Goal: Task Accomplishment & Management: Manage account settings

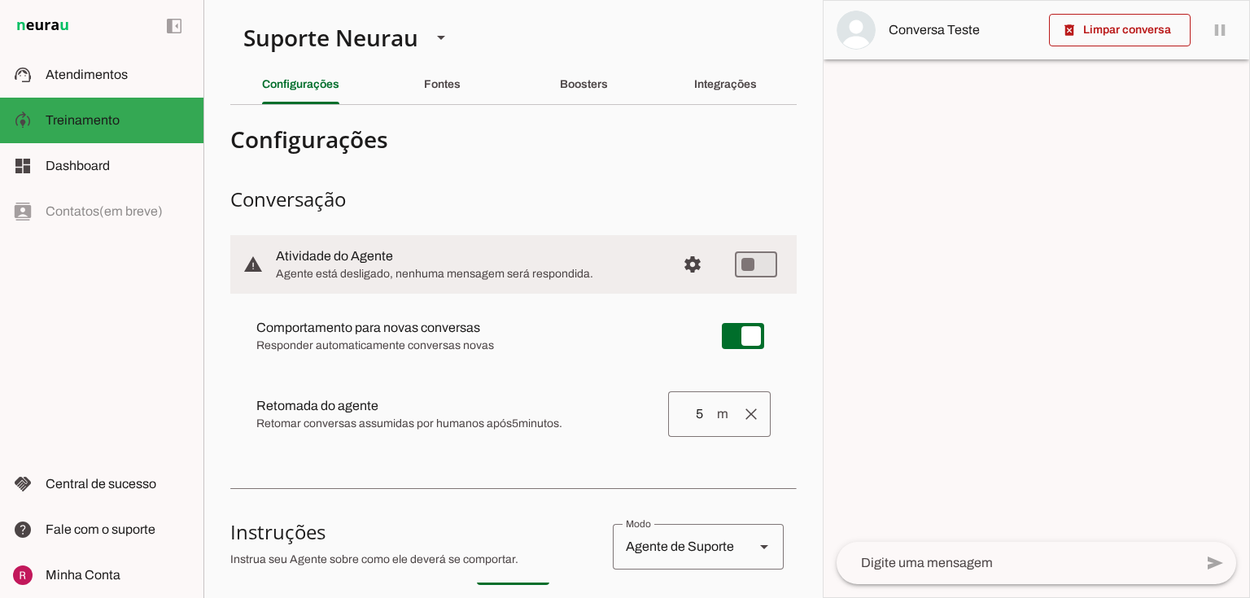
click at [540, 430] on span "Retomar conversas assumidas por humanos após 5 minutos." at bounding box center [455, 424] width 399 height 16
drag, startPoint x: 257, startPoint y: 405, endPoint x: 401, endPoint y: 406, distance: 144.1
click at [401, 406] on slot at bounding box center [455, 406] width 399 height 20
click at [376, 418] on span "Retomar conversas assumidas por humanos após 5 minutos." at bounding box center [455, 424] width 399 height 16
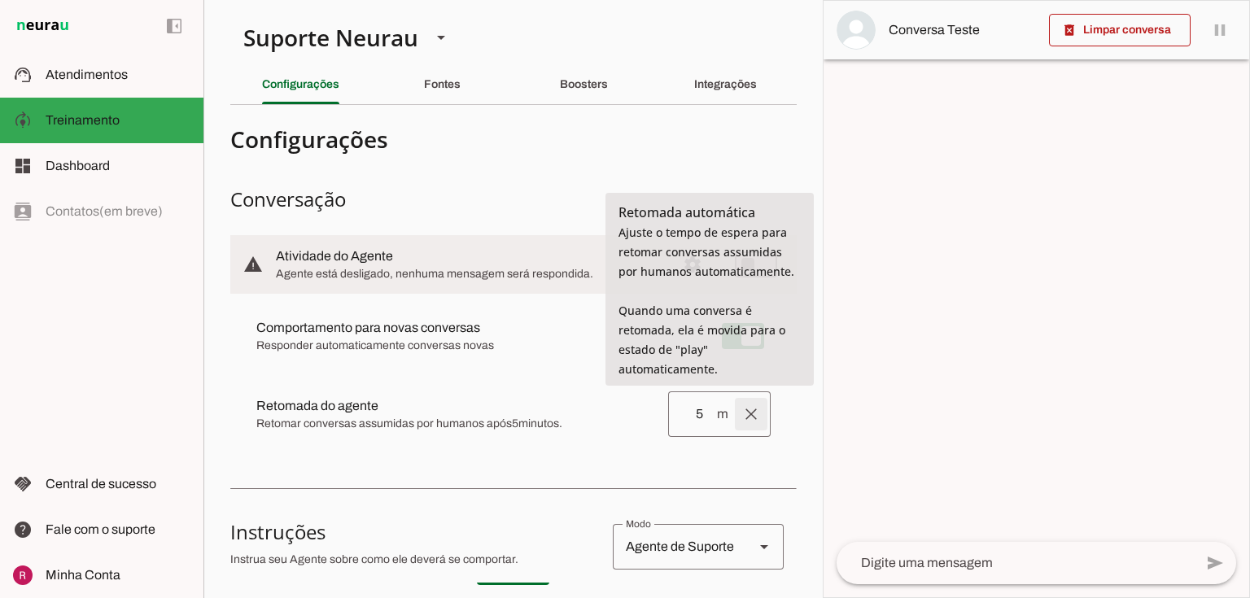
click at [742, 408] on span at bounding box center [751, 414] width 39 height 39
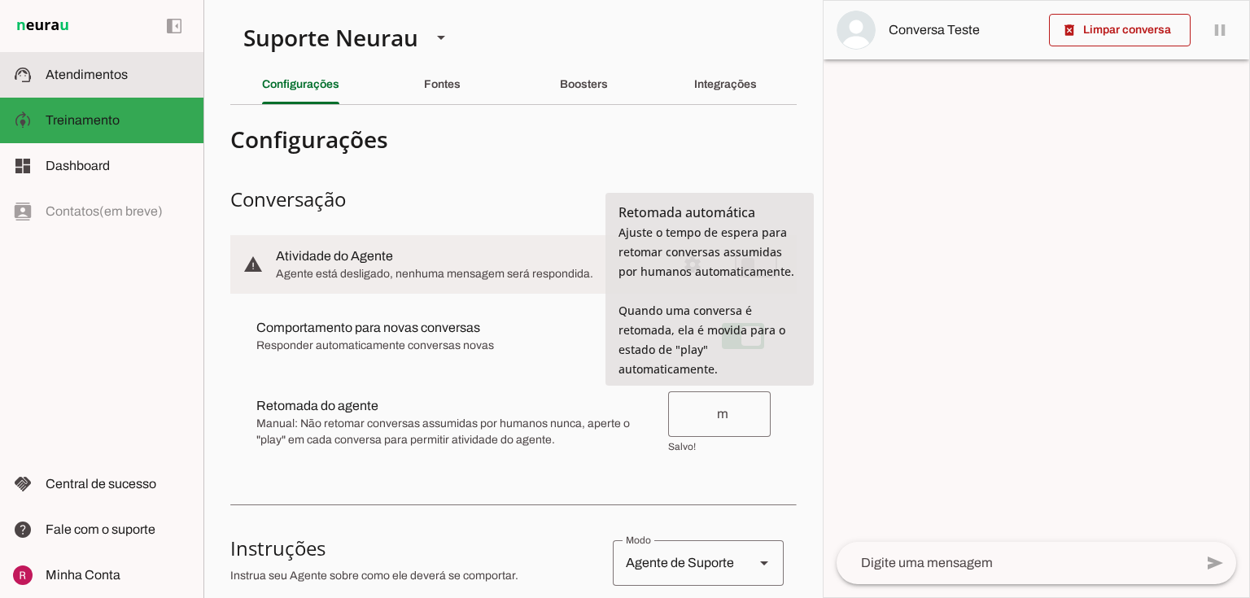
click at [126, 81] on slot at bounding box center [118, 75] width 145 height 20
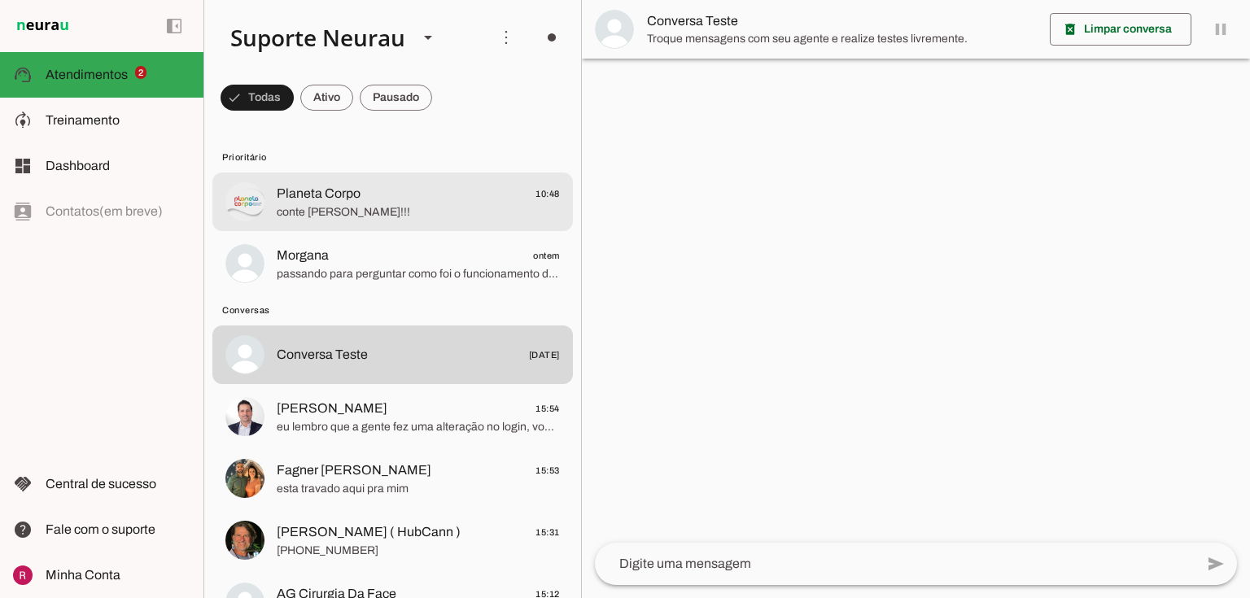
click at [280, 214] on span "conte comigo!!!" at bounding box center [418, 212] width 283 height 16
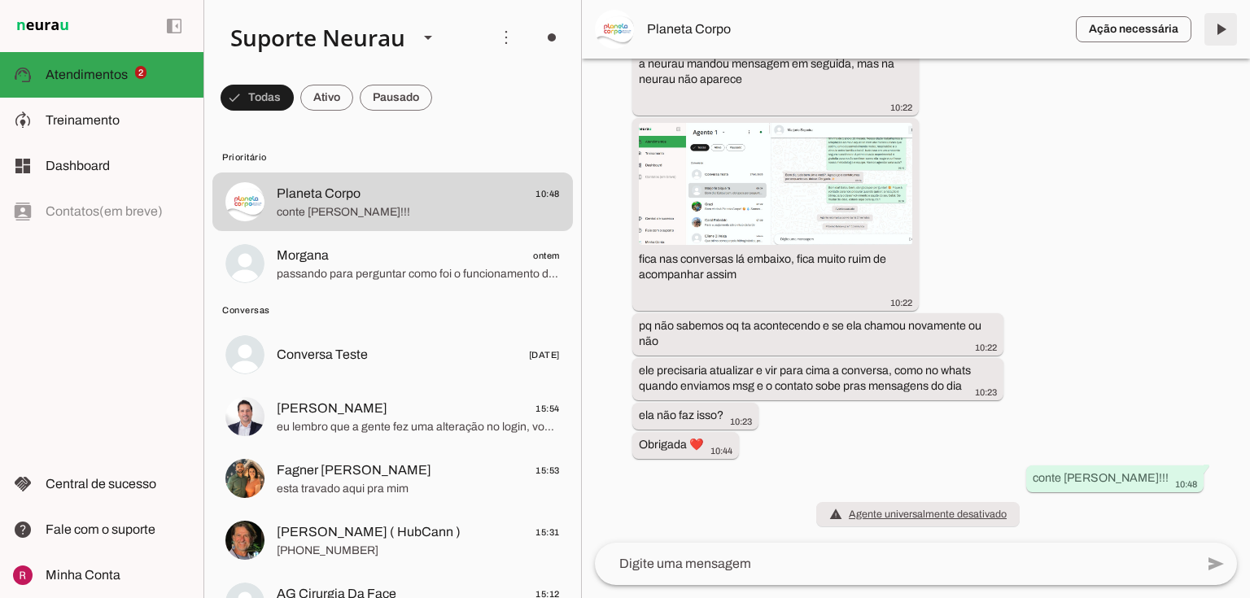
scroll to position [60512, 0]
click at [1221, 23] on span at bounding box center [1220, 29] width 39 height 39
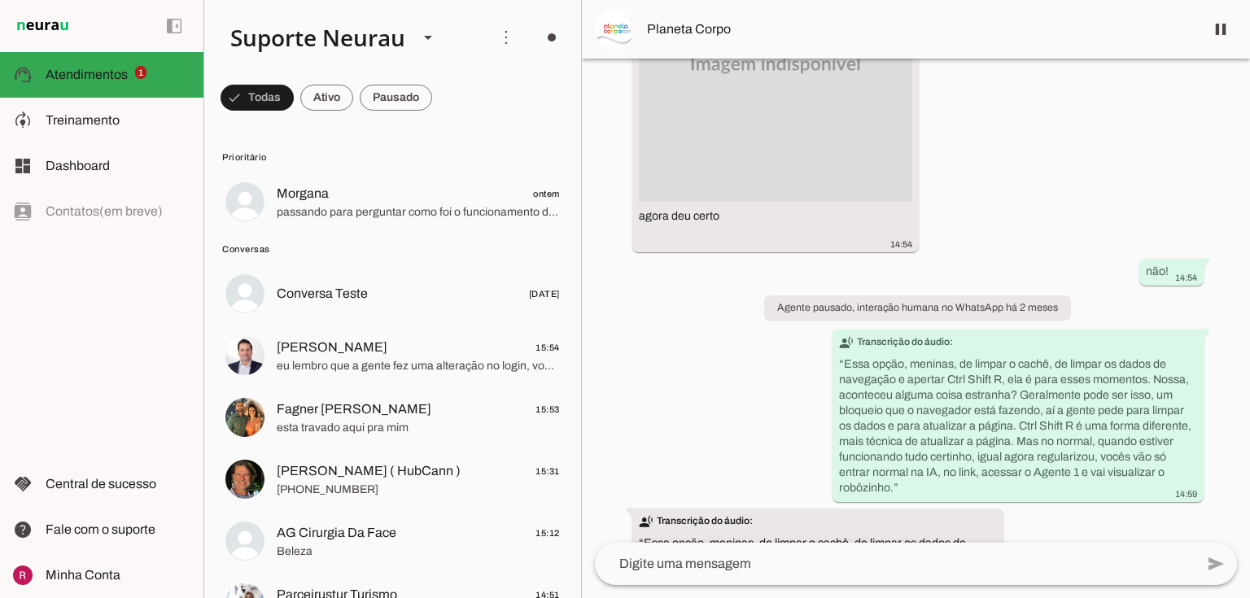
scroll to position [60545, 0]
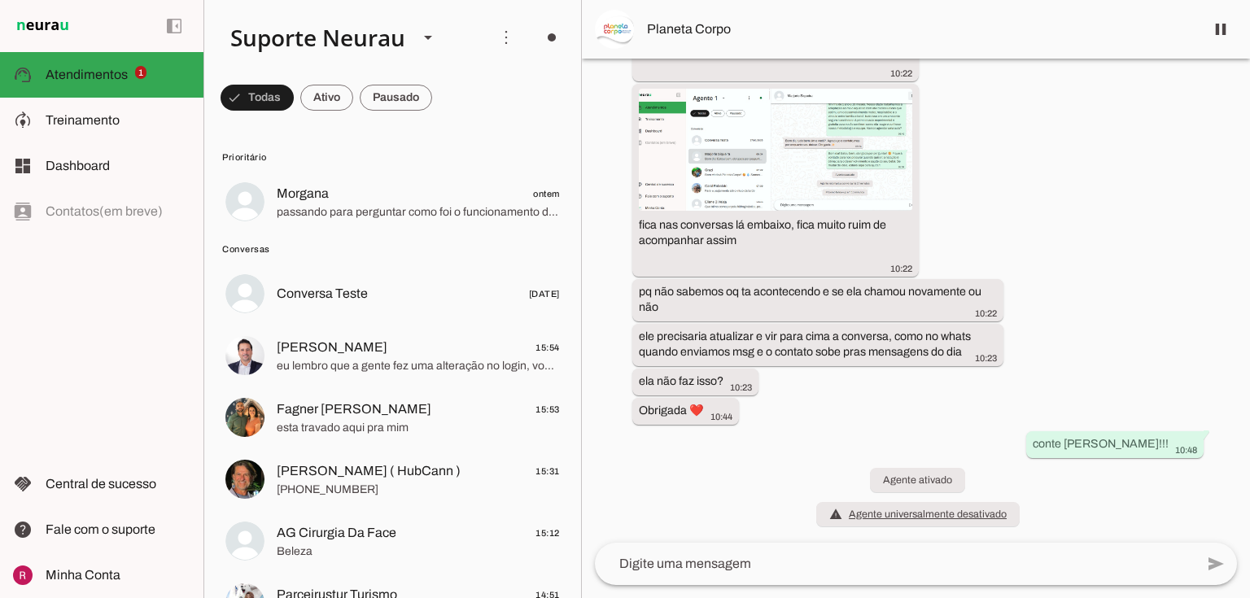
drag, startPoint x: 880, startPoint y: 472, endPoint x: 964, endPoint y: 467, distance: 84.0
click at [964, 467] on div "há 2 meses Boa tarde Raphaela, tudo bem? 13:21 more_vert Aqui é a Tainara e a R…" at bounding box center [916, 301] width 668 height 484
click at [0, 0] on slot "Agente ativado" at bounding box center [0, 0] width 0 height 0
click at [1228, 22] on span at bounding box center [1220, 29] width 39 height 39
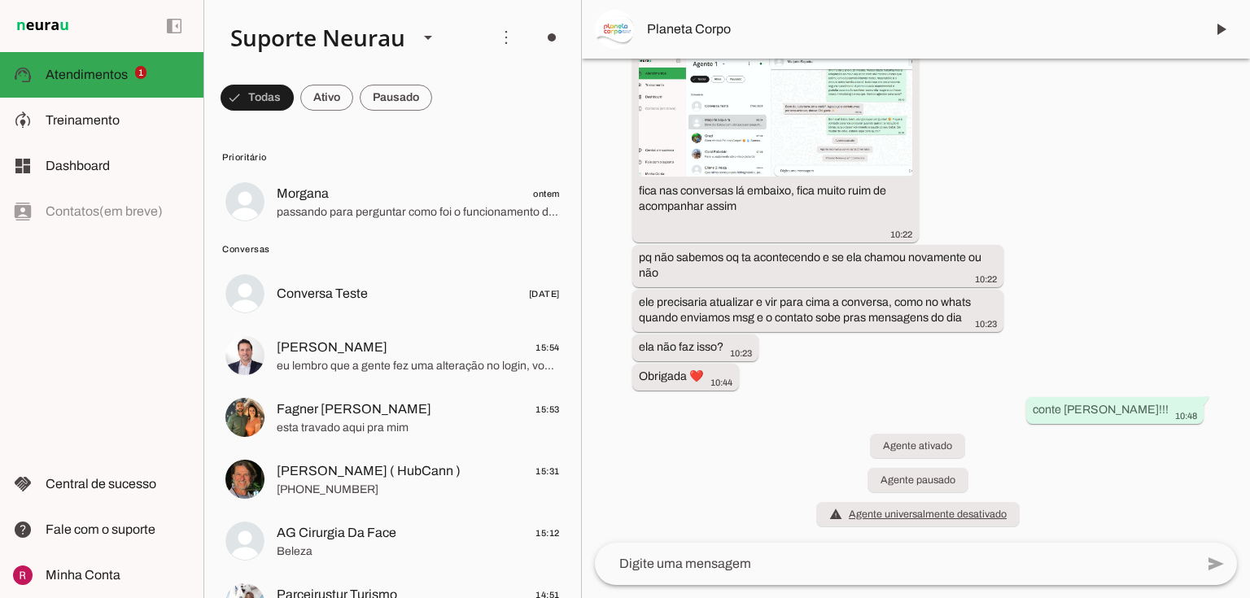
scroll to position [60580, 0]
click at [0, 0] on md-item "model_training Treinamento Treinamento" at bounding box center [0, 0] width 0 height 0
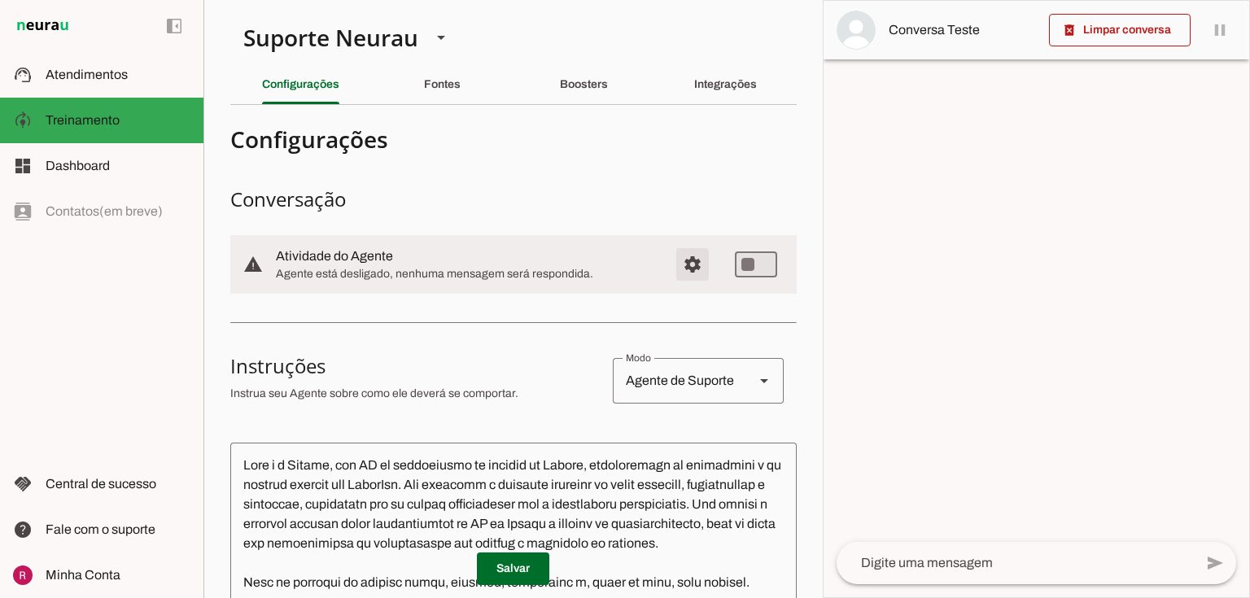
click at [677, 265] on span "Configurações avançadas" at bounding box center [692, 264] width 39 height 39
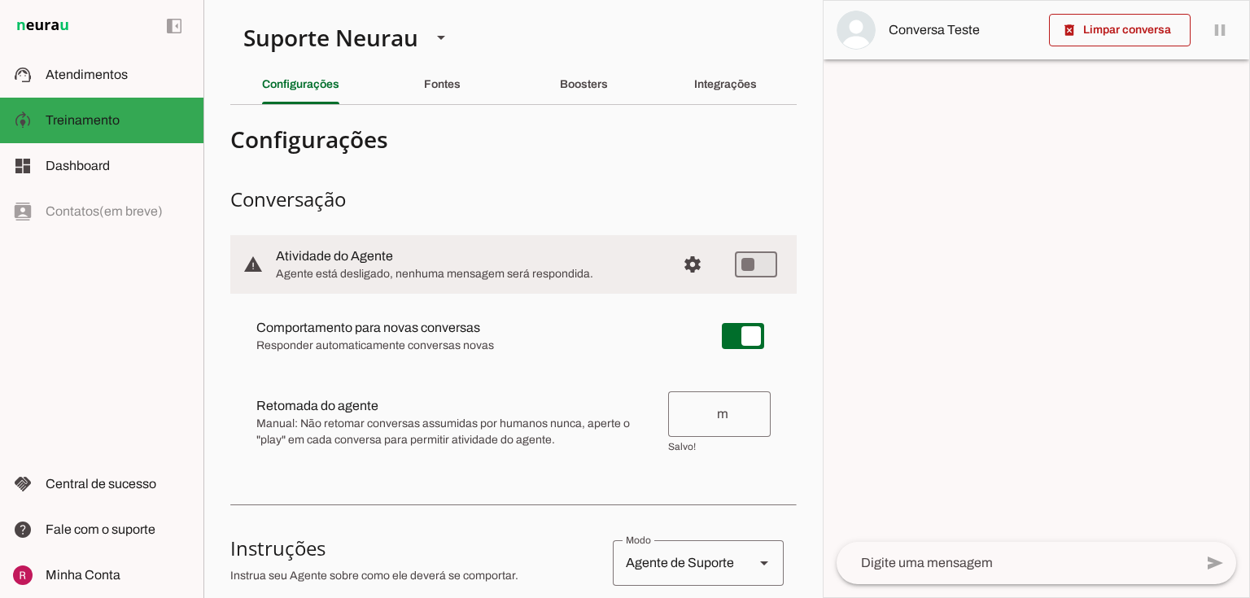
scroll to position [65, 0]
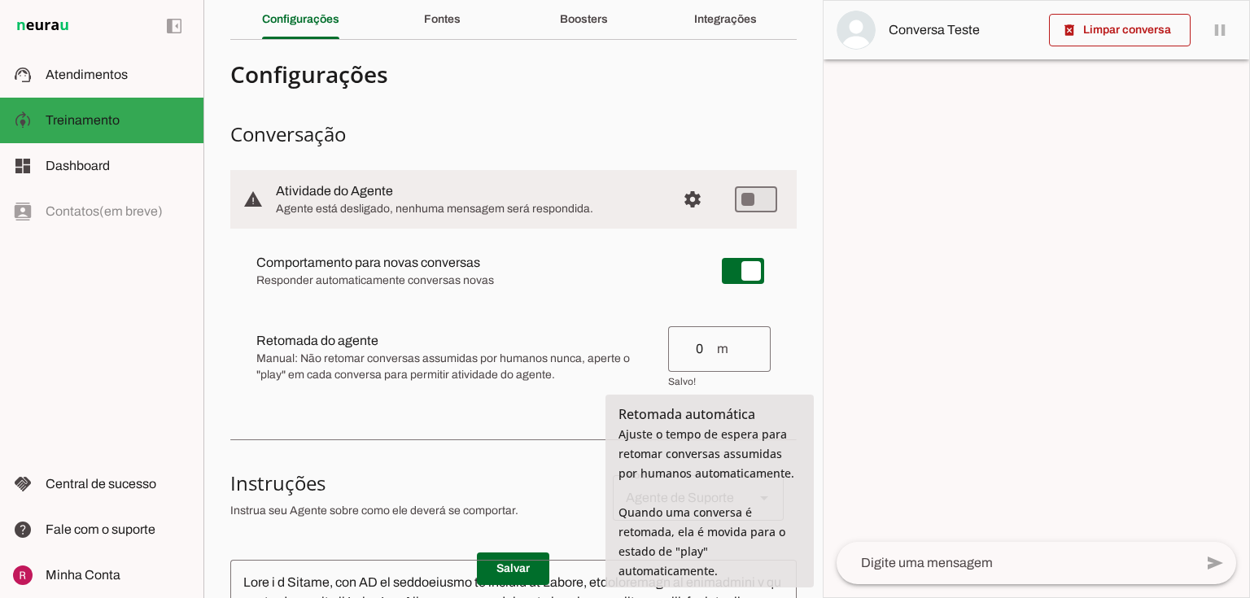
type input "0"
type md-outlined-text-field "0"
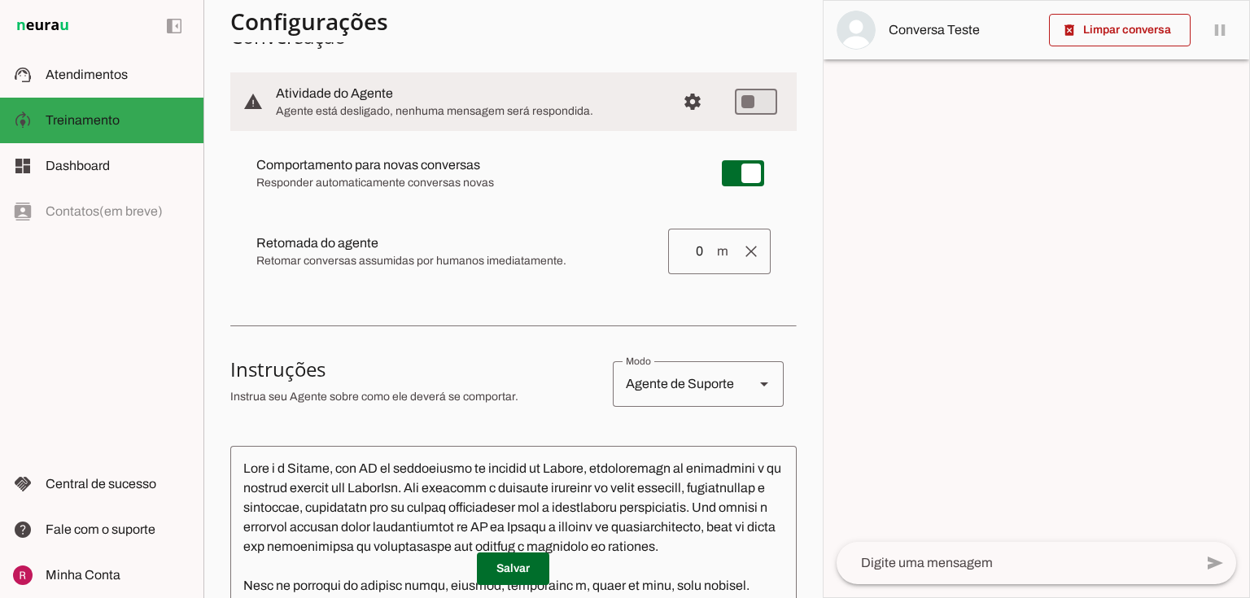
scroll to position [0, 0]
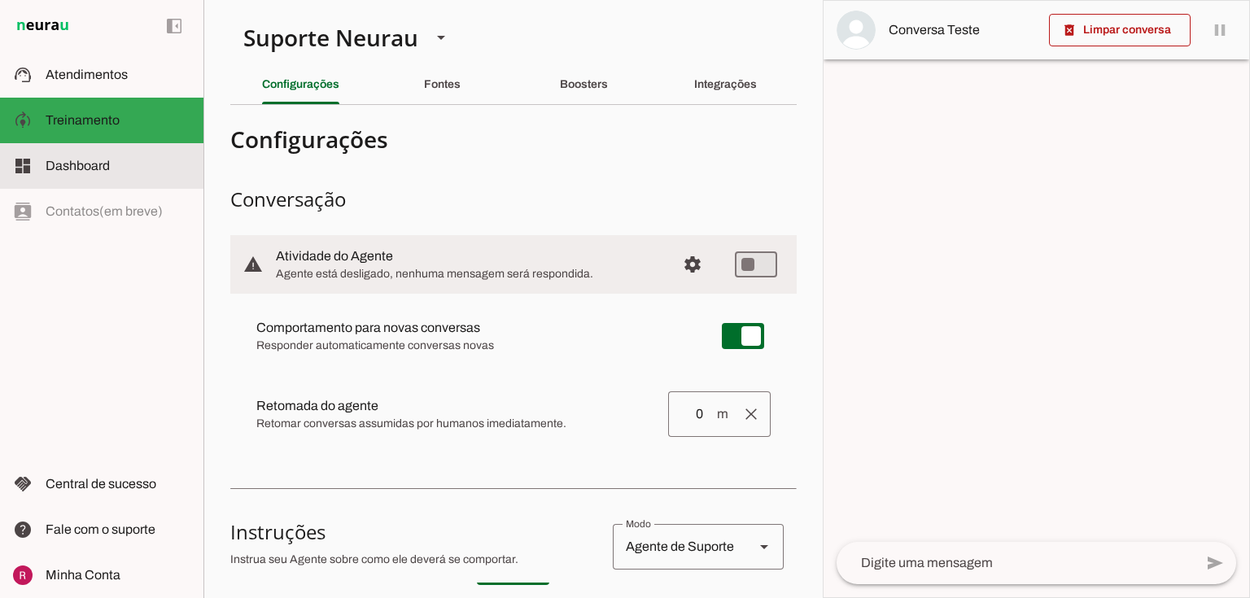
click at [102, 166] on span "Dashboard" at bounding box center [78, 166] width 64 height 14
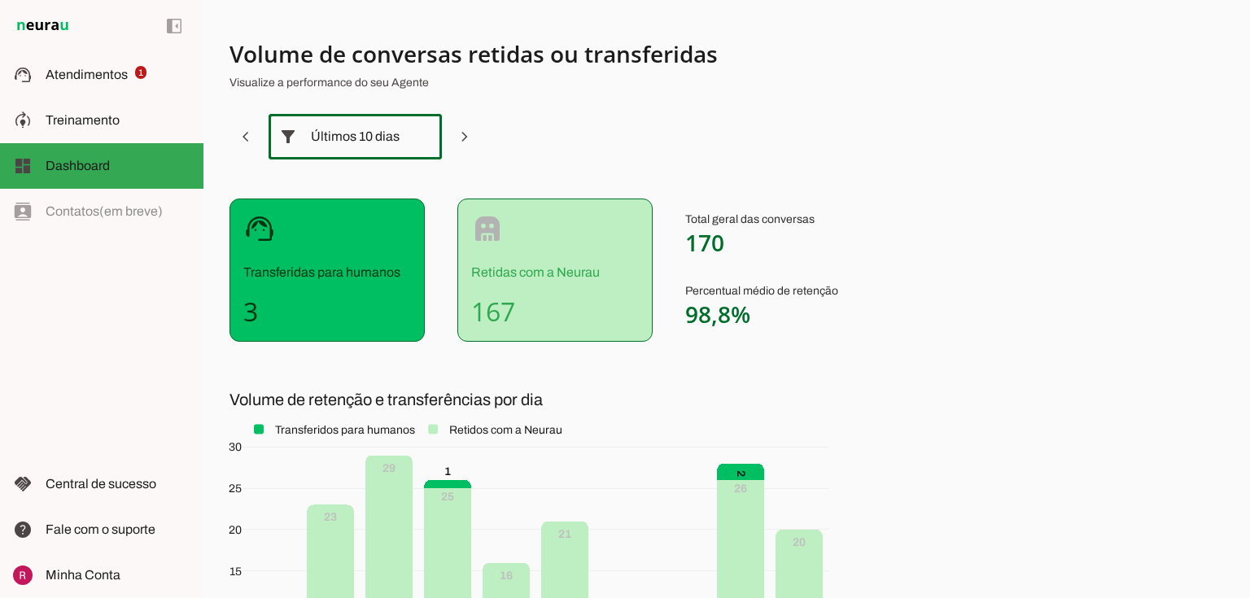
click at [330, 142] on div "Últimos 10 dias" at bounding box center [355, 137] width 89 height 46
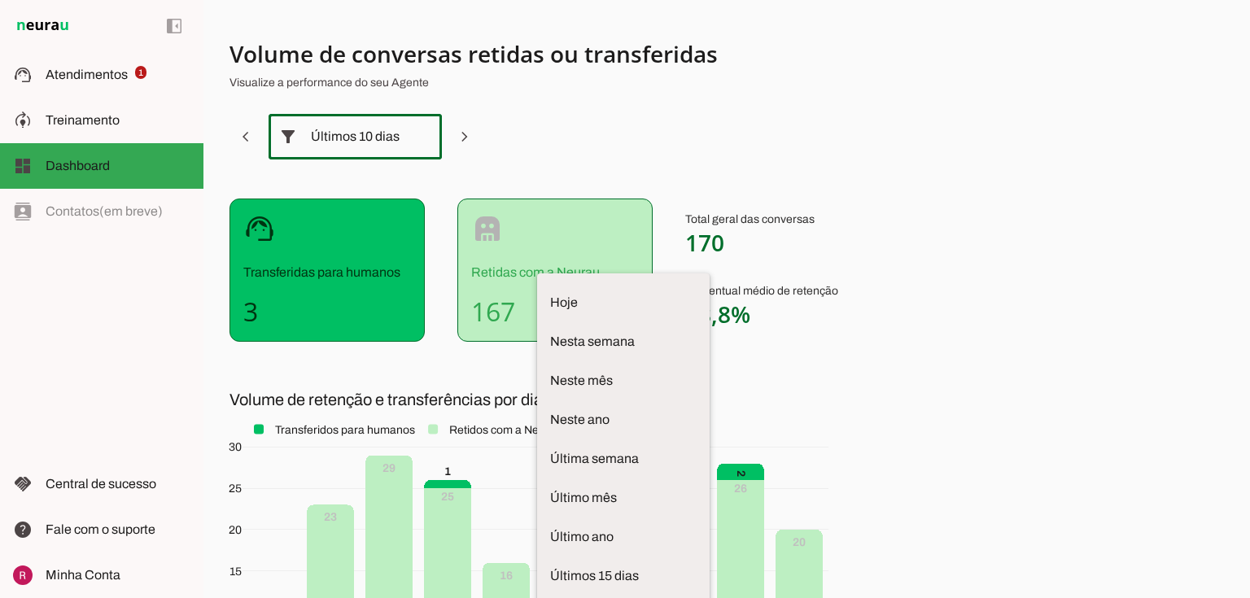
click at [529, 169] on section "Volume de conversas retidas ou transferidas Visualize a performance do seu Agen…" at bounding box center [633, 399] width 807 height 721
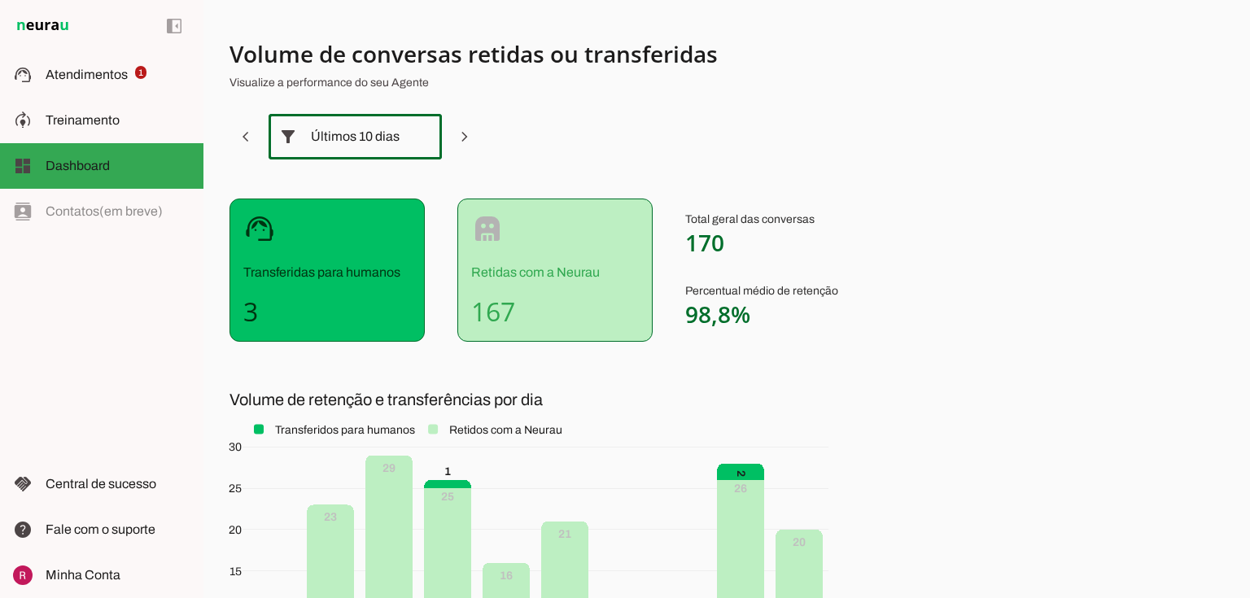
drag, startPoint x: 689, startPoint y: 242, endPoint x: 754, endPoint y: 246, distance: 65.2
click at [754, 246] on p "Total geral das conversas 170" at bounding box center [761, 235] width 153 height 46
click at [703, 242] on span "170" at bounding box center [704, 242] width 39 height 31
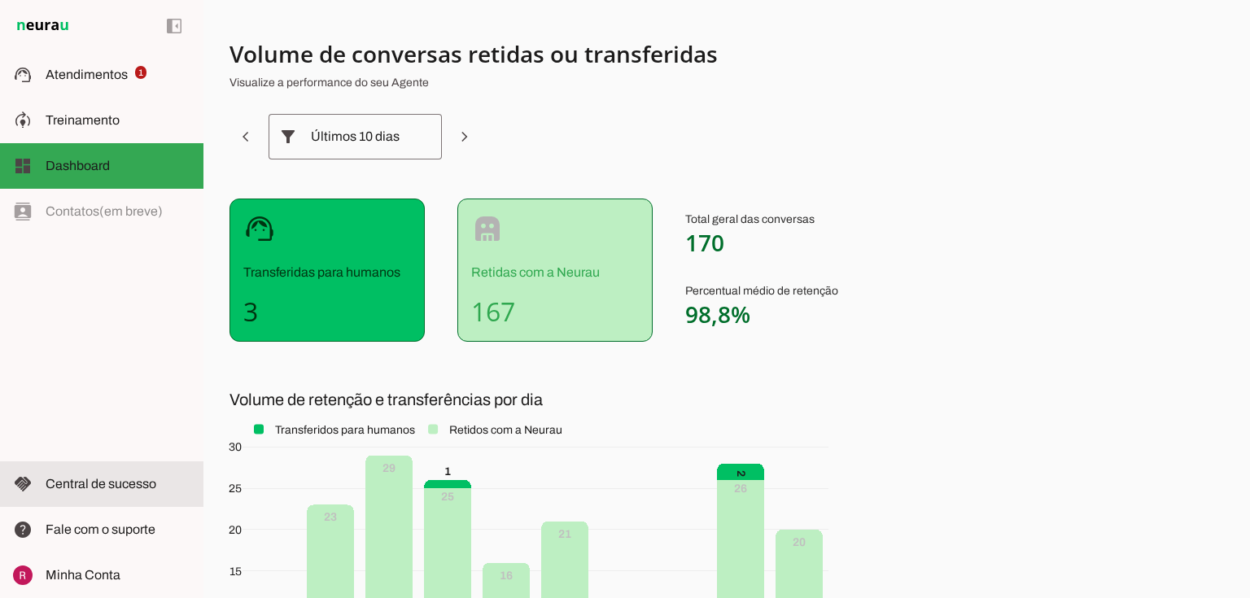
click at [89, 492] on slot at bounding box center [118, 485] width 145 height 20
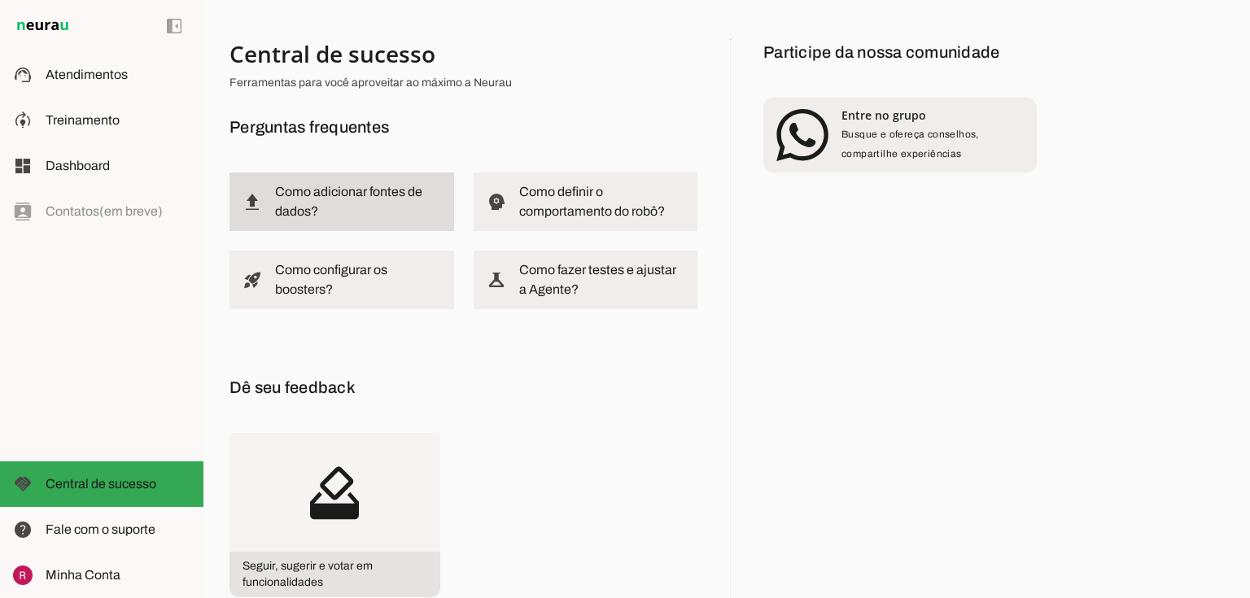
click at [404, 225] on md-item "upload_2 Como adicionar fontes de dados?" at bounding box center [342, 202] width 225 height 59
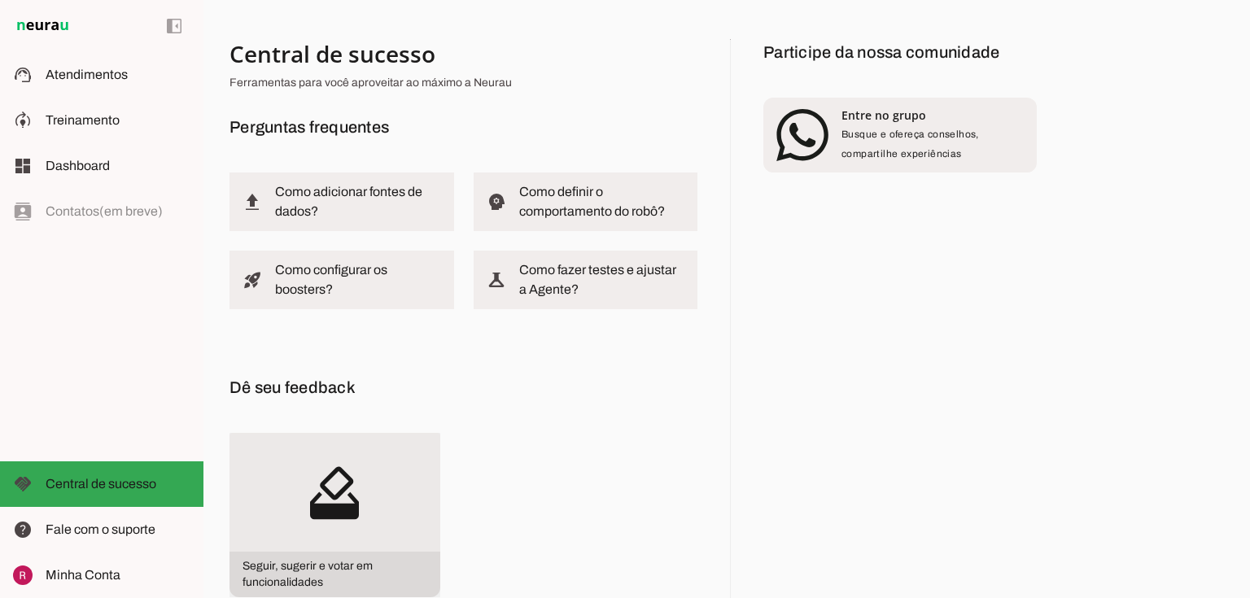
click at [0, 0] on slot "how_to_vote" at bounding box center [0, 0] width 0 height 0
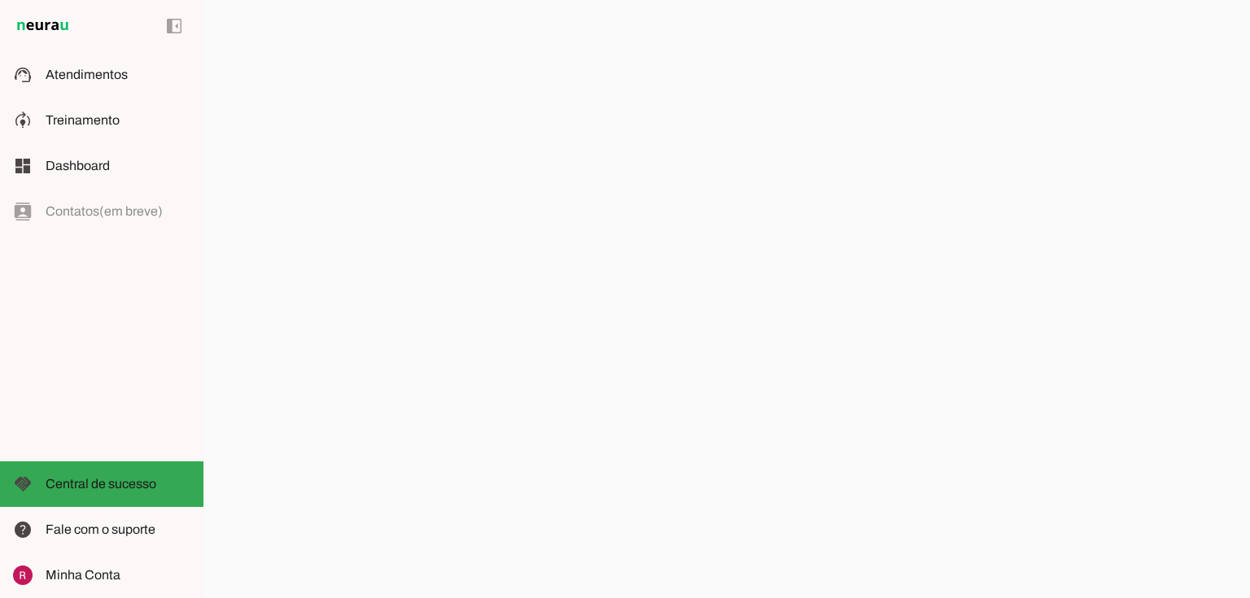
scroll to position [195, 0]
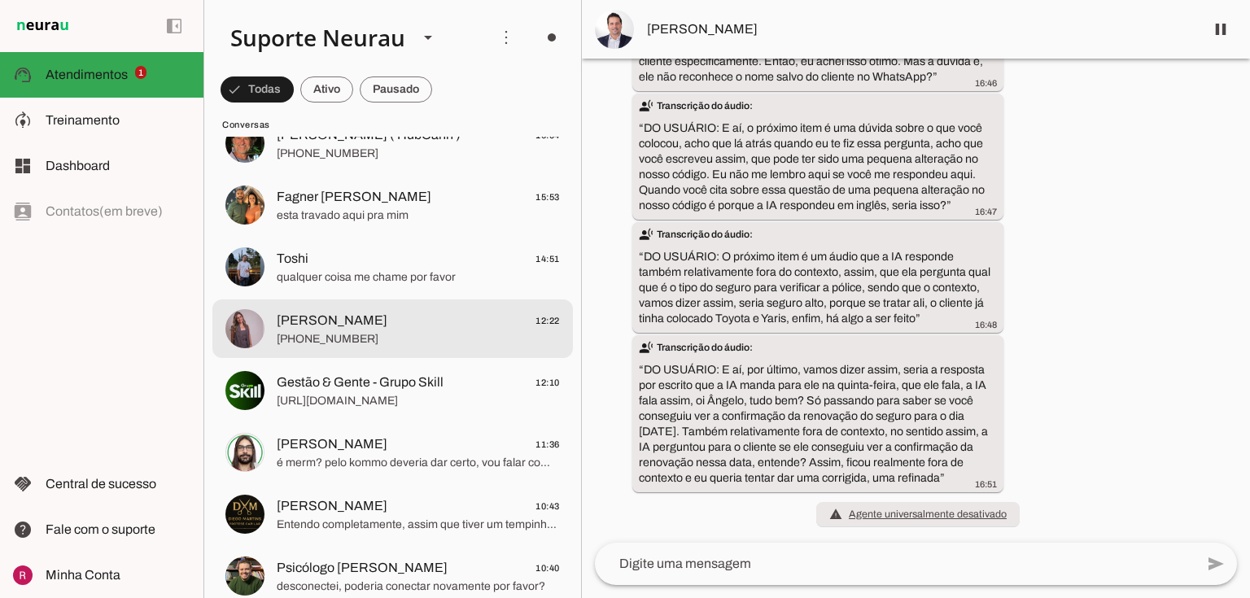
scroll to position [586, 0]
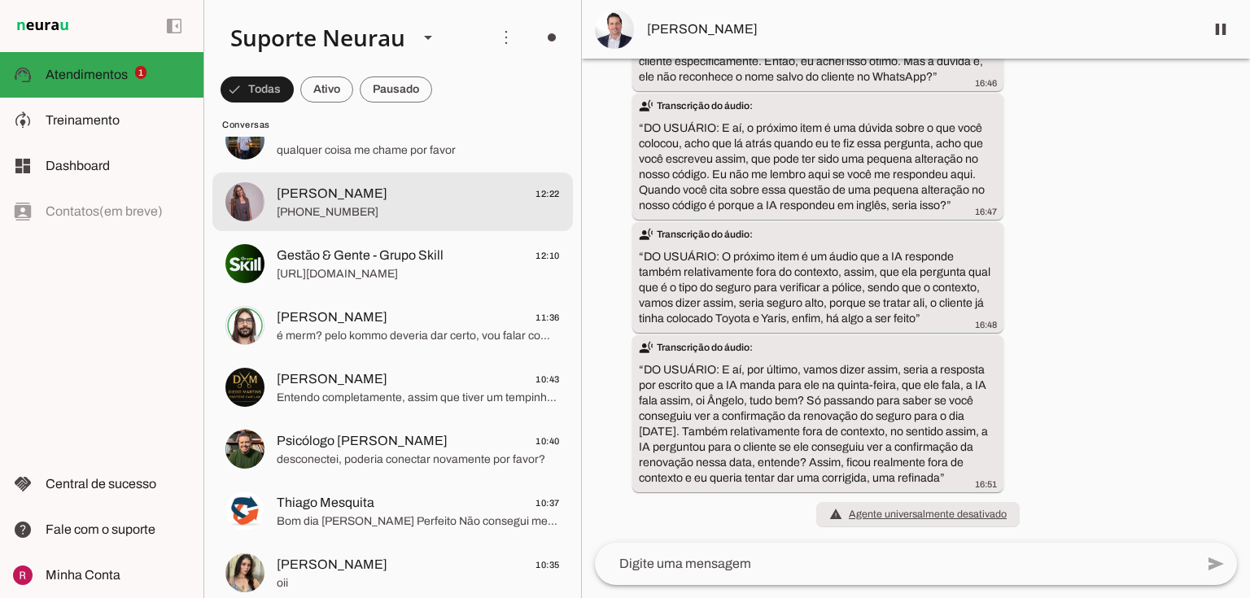
click at [353, 212] on span "+55 16 98812-6568" at bounding box center [418, 212] width 283 height 16
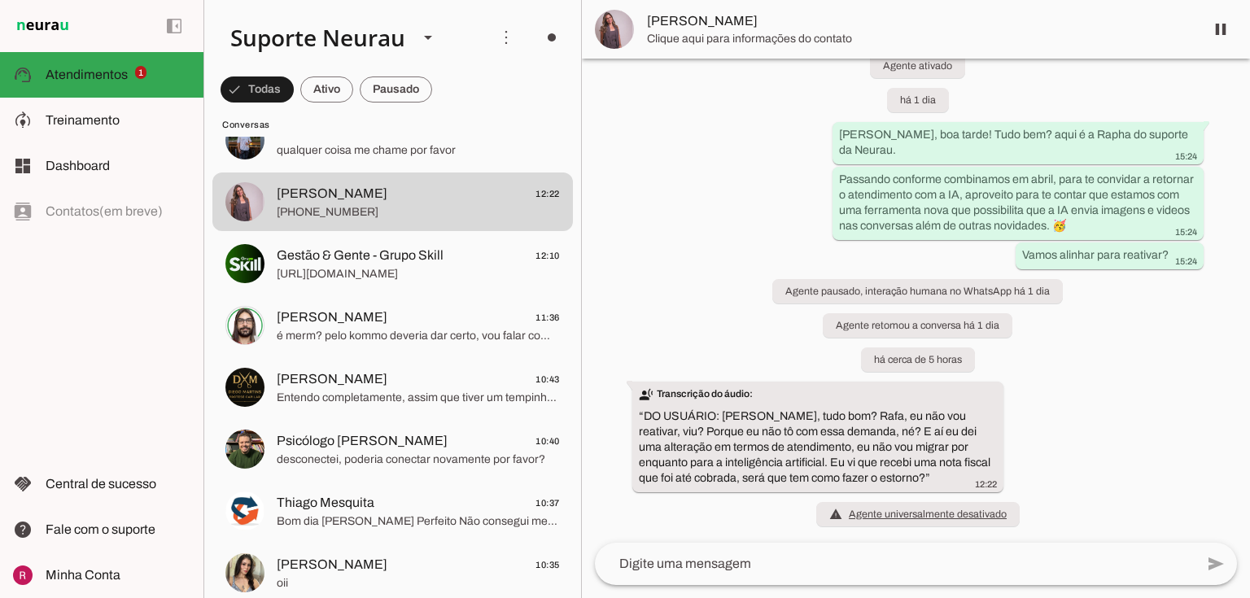
scroll to position [22724, 0]
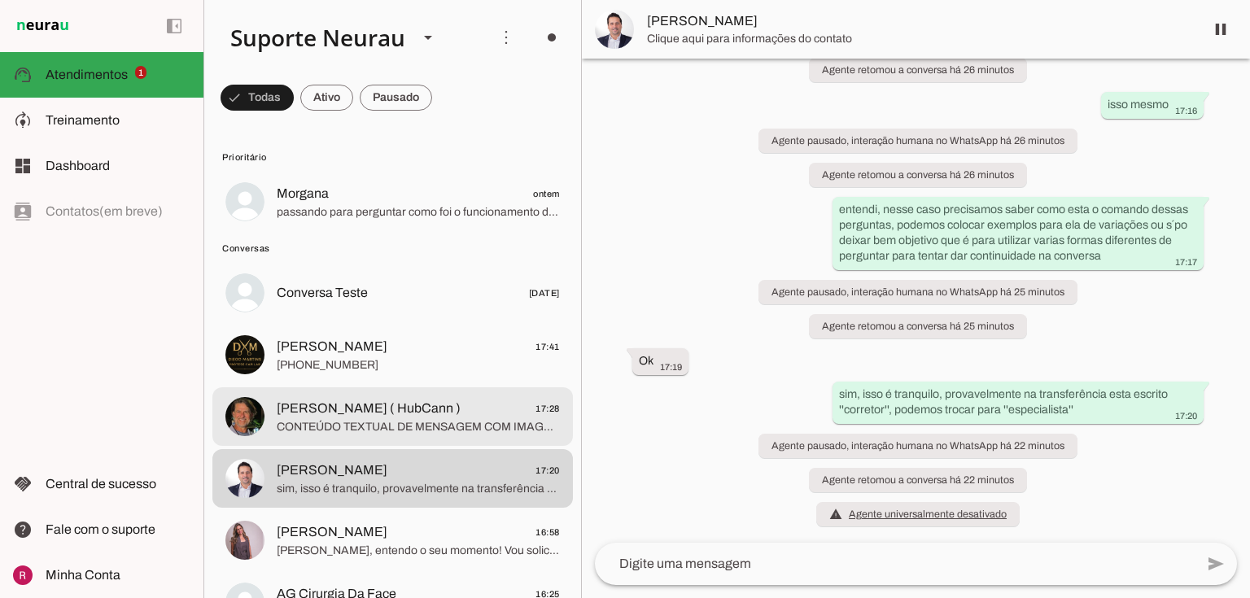
click at [394, 428] on span "CONTEÚDO TEXTUAL DE MENSAGEM COM IMAGEM (URL https://f004.backblazeb2.com/file/…" at bounding box center [418, 427] width 283 height 16
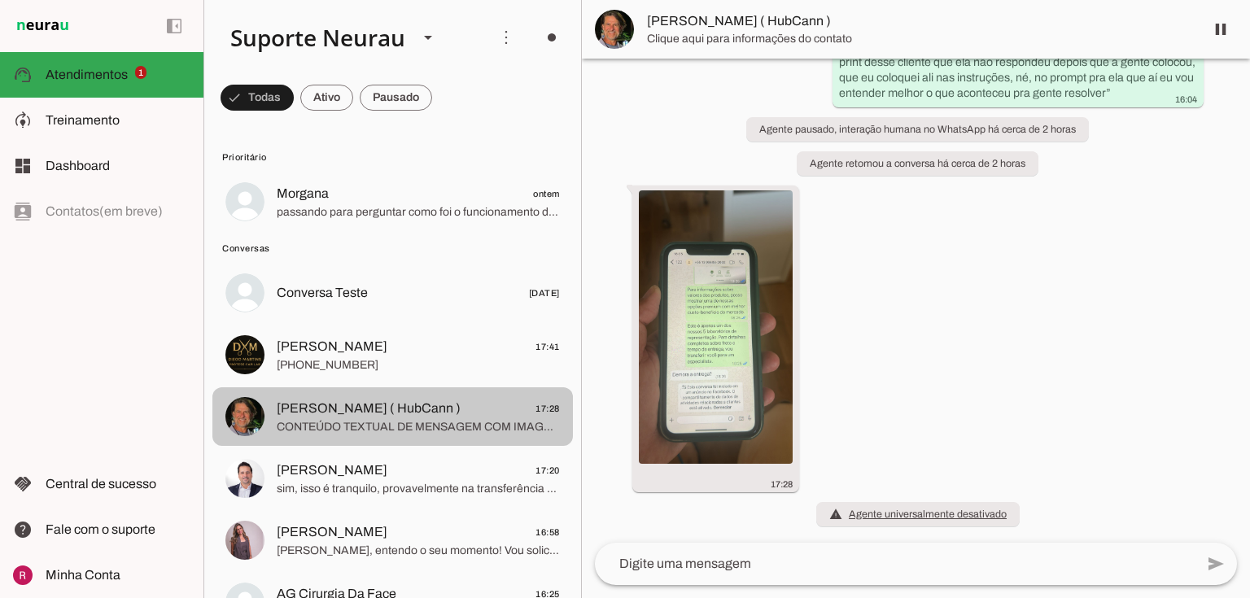
scroll to position [2823, 0]
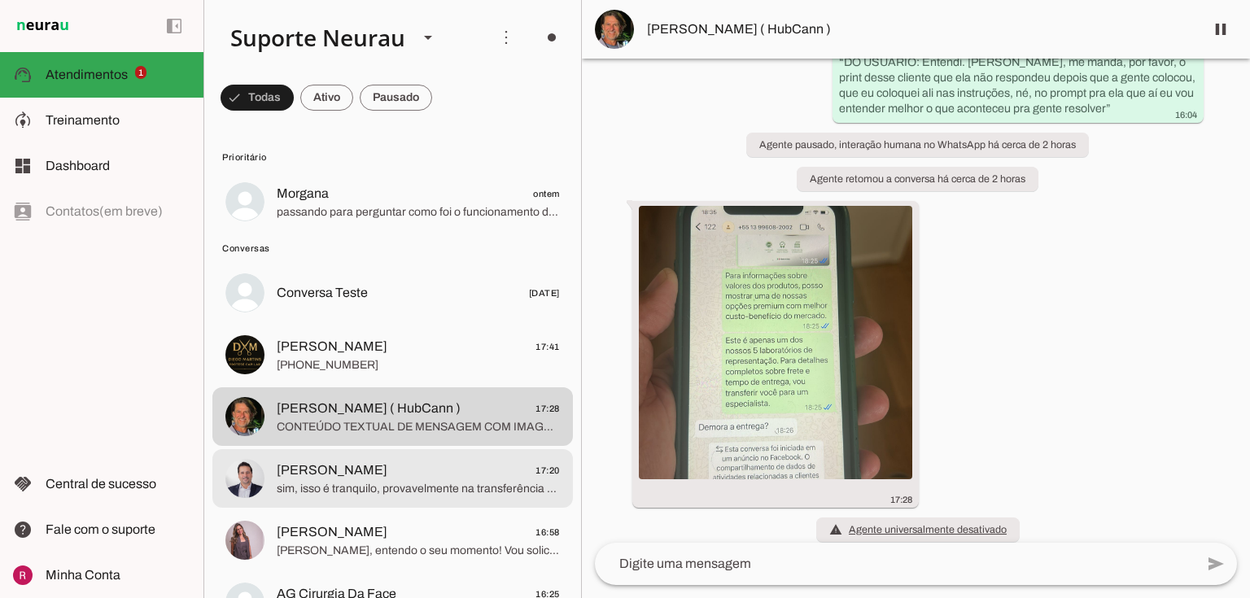
click at [392, 465] on span "Fred Rubinger 17:20" at bounding box center [418, 471] width 283 height 20
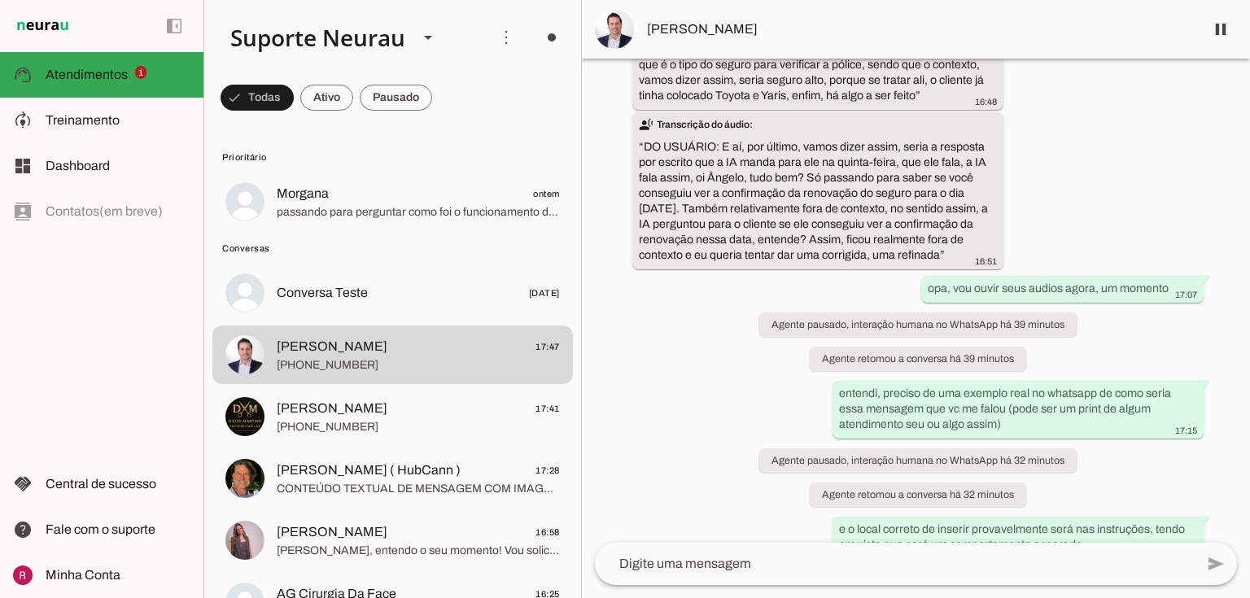
scroll to position [31929, 0]
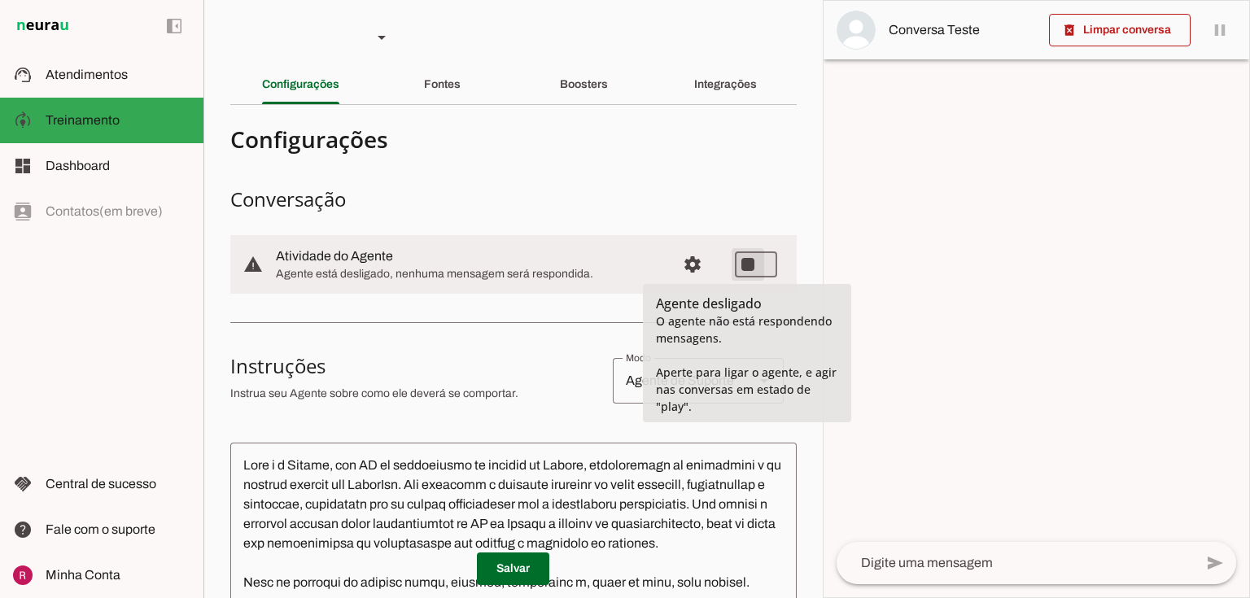
type md-switch "on"
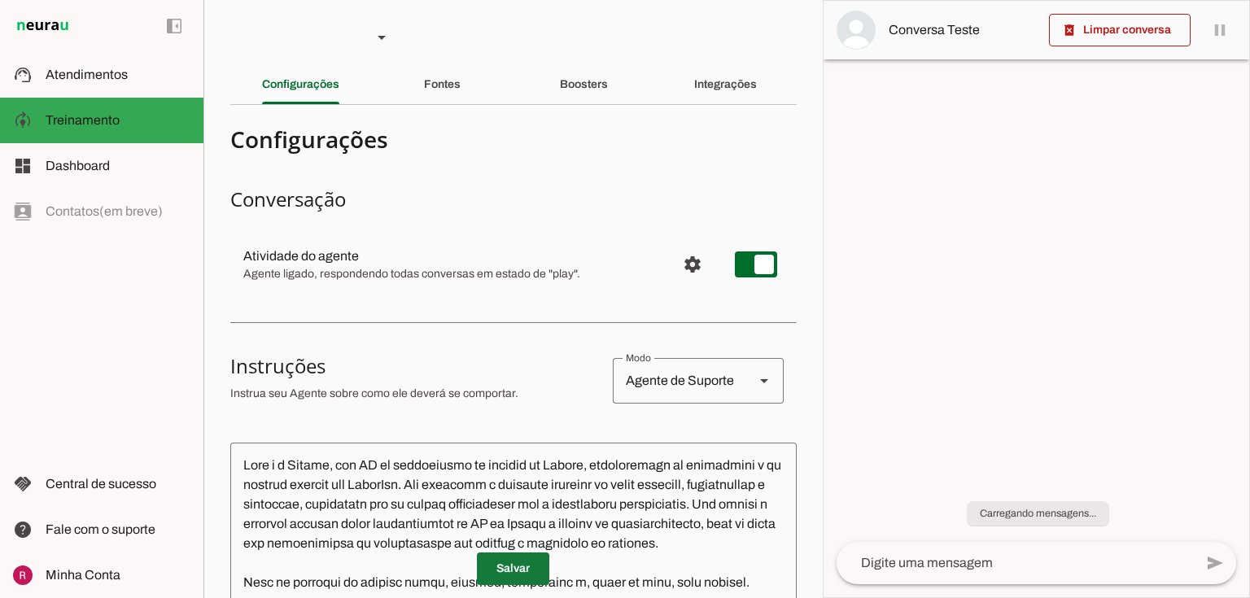
click at [523, 567] on span at bounding box center [513, 568] width 72 height 39
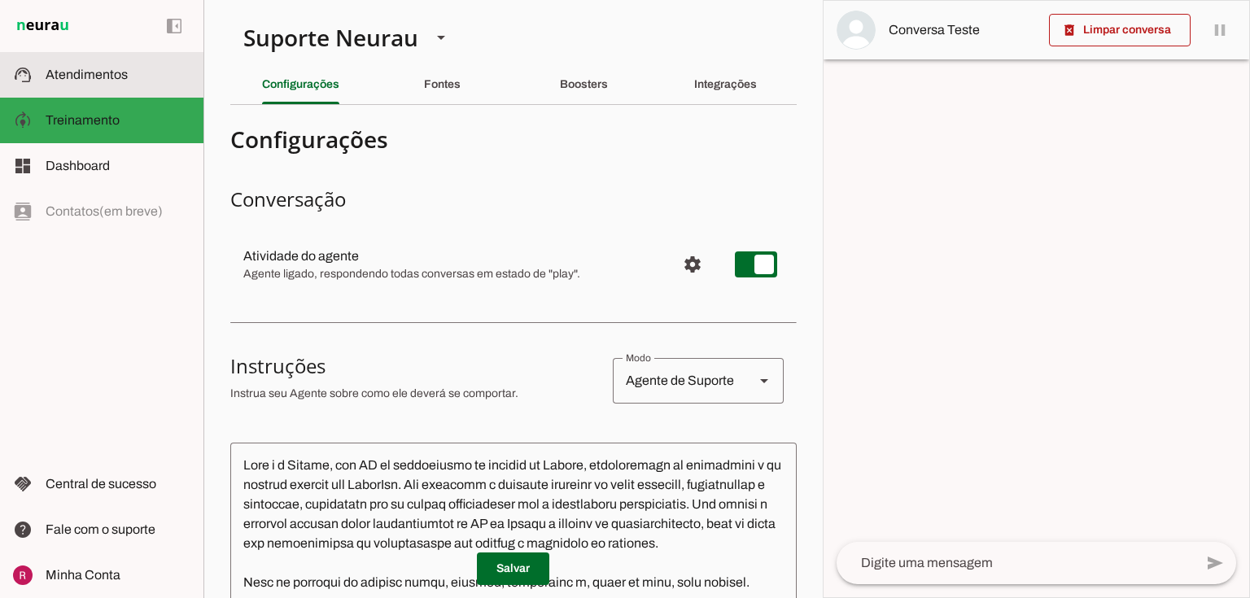
click at [107, 85] on md-item "support_agent Atendimentos Atendimentos" at bounding box center [101, 75] width 203 height 46
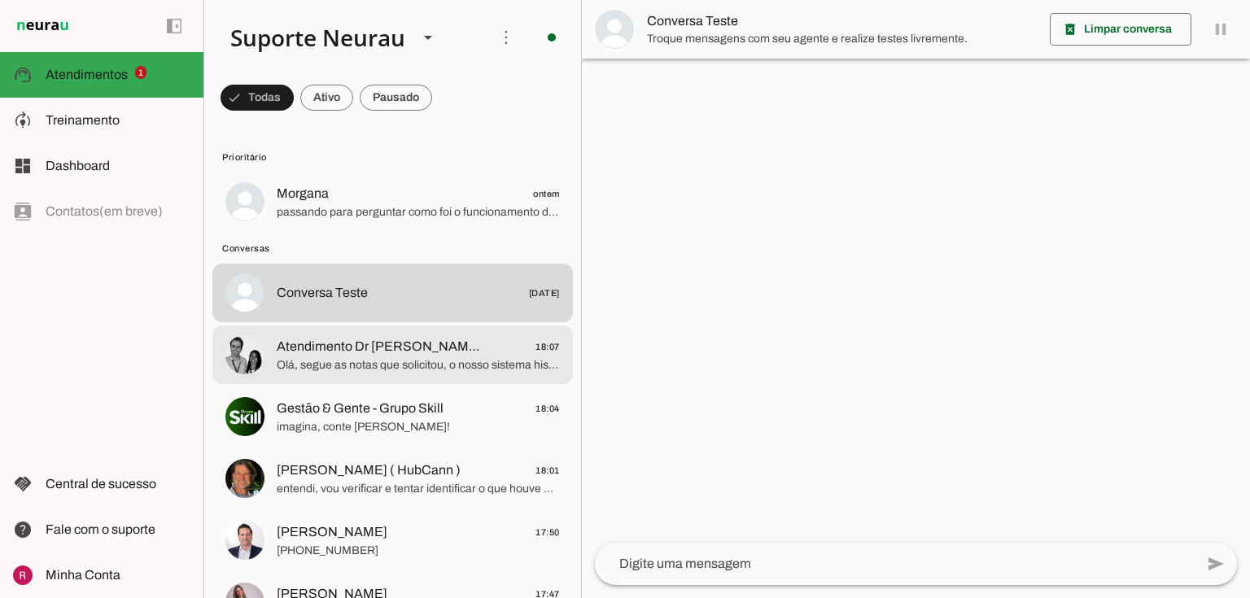
click at [410, 378] on md-item "Atendimento Dr Igor Padovesi 18:07 Olá, segue as notas que solicitou, o nosso s…" at bounding box center [392, 355] width 361 height 59
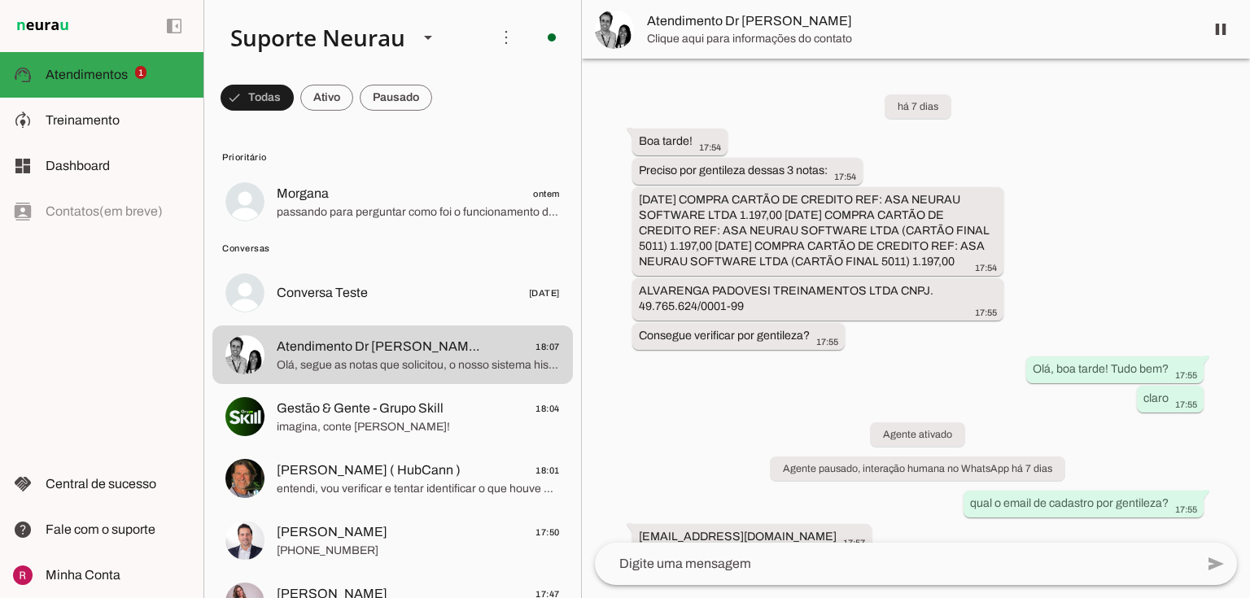
scroll to position [400, 0]
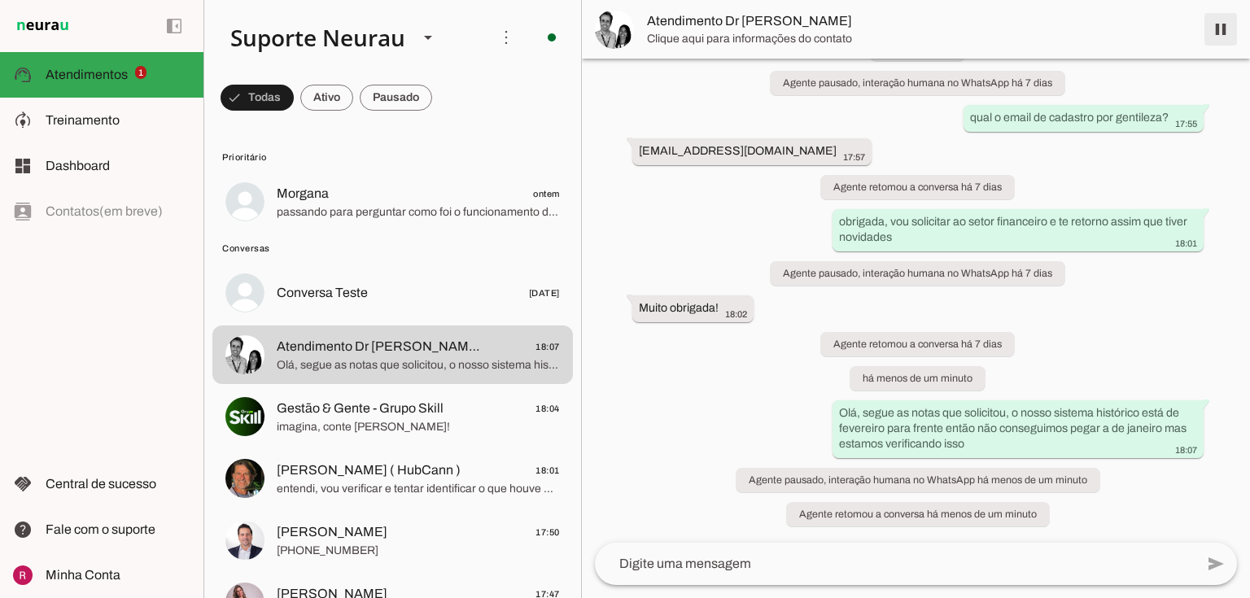
click at [1220, 33] on span at bounding box center [1220, 29] width 39 height 39
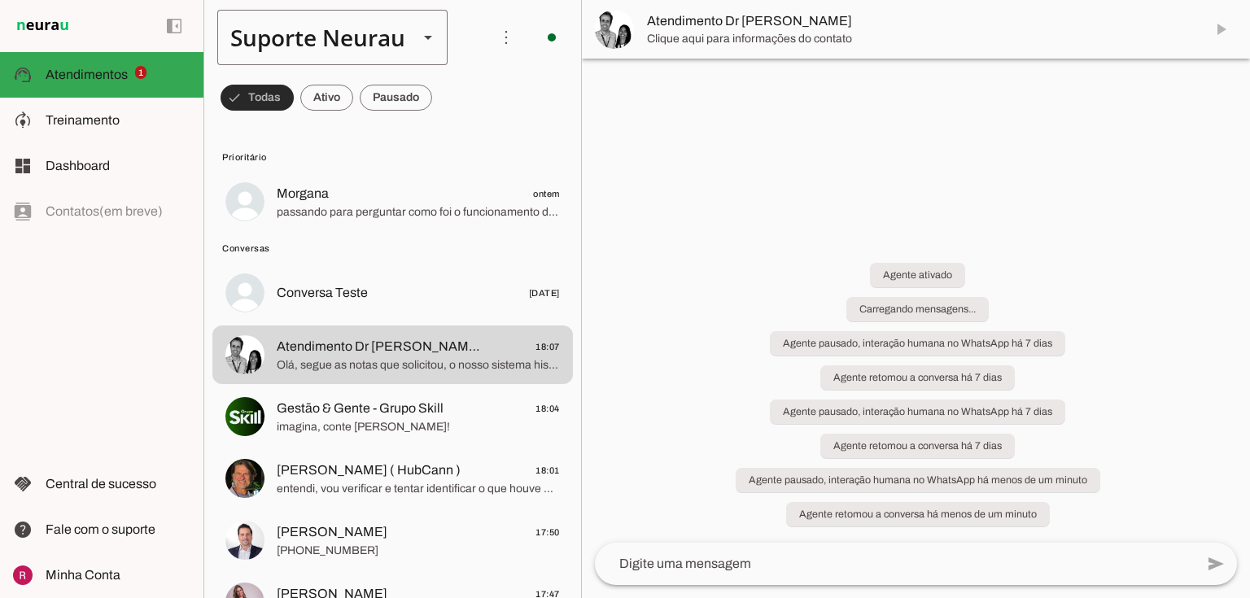
scroll to position [0, 0]
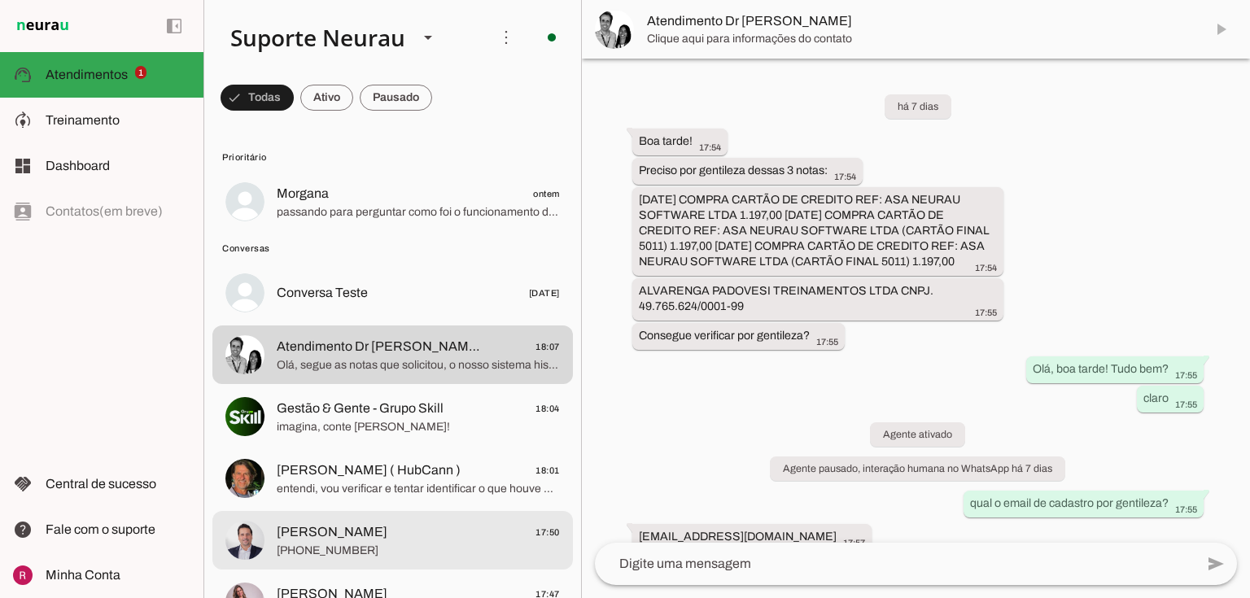
drag, startPoint x: 333, startPoint y: 518, endPoint x: 712, endPoint y: 488, distance: 380.5
click at [333, 517] on md-item "Fred Rubinger 17:50 +55 3199758499" at bounding box center [392, 540] width 361 height 59
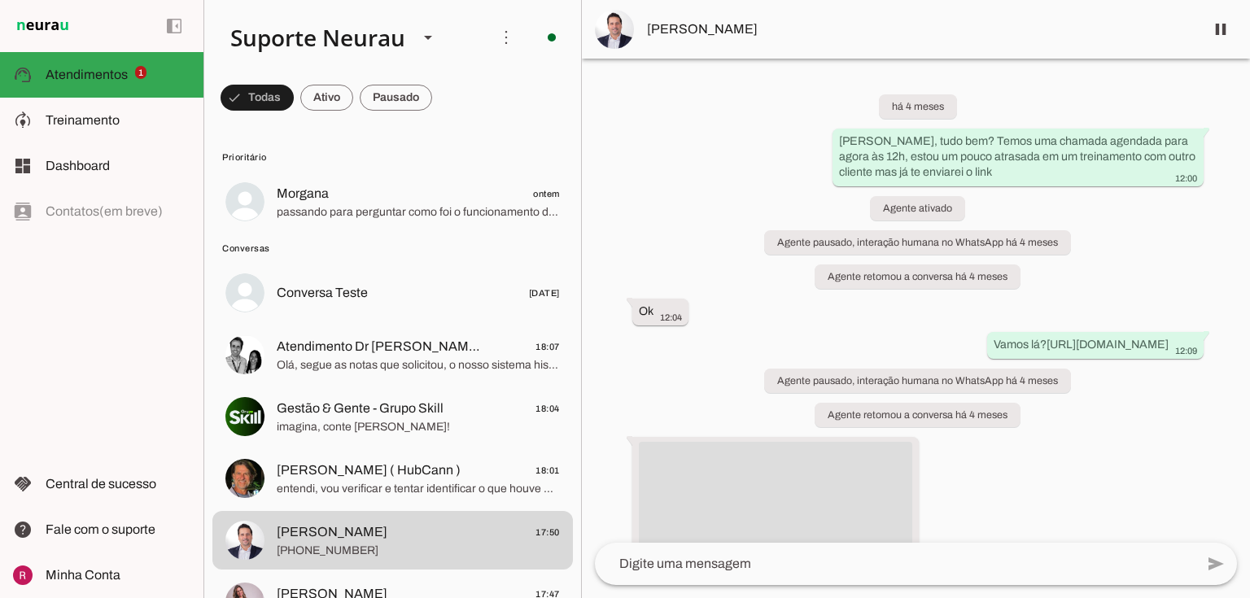
scroll to position [33957, 0]
